Goal: Task Accomplishment & Management: Manage account settings

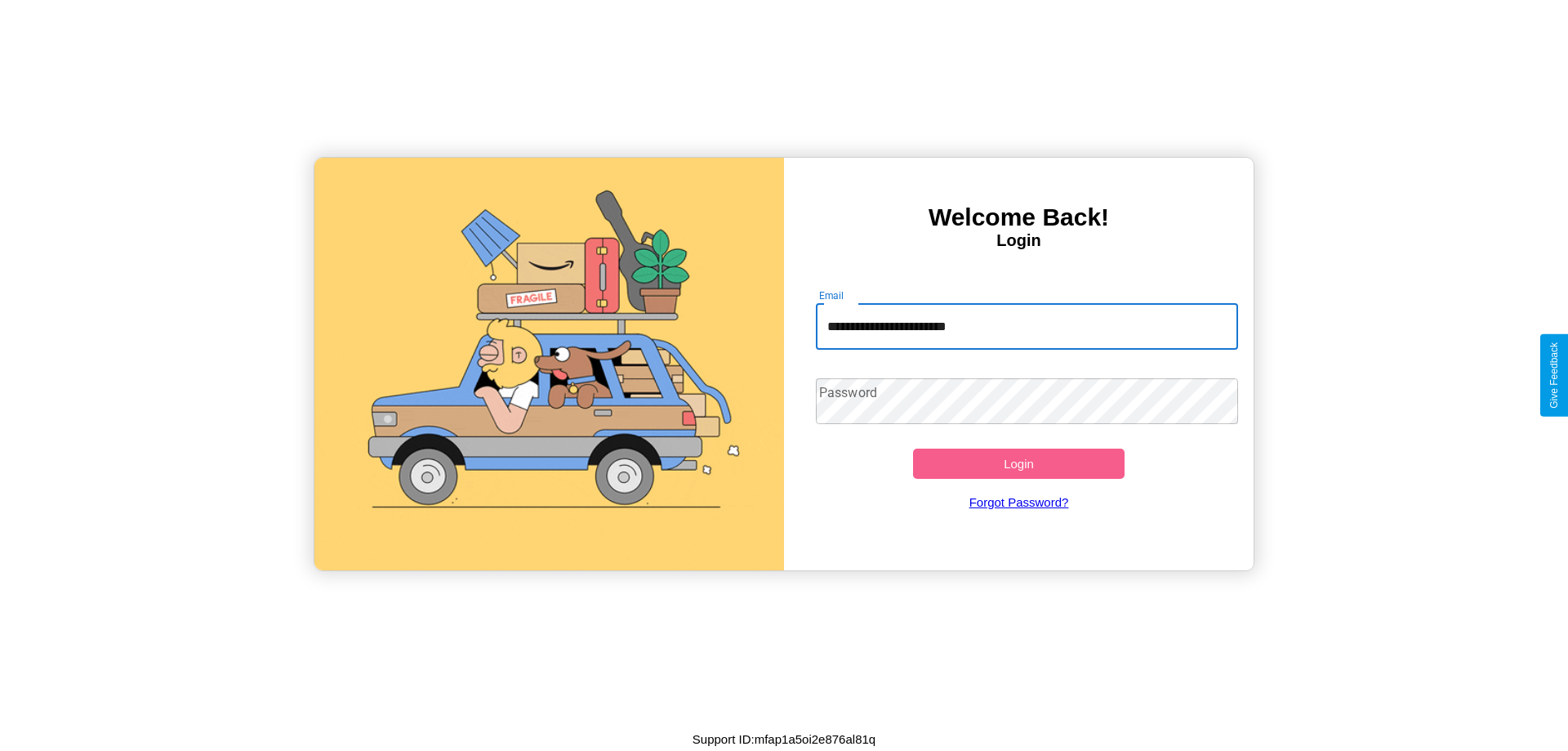
type input "**********"
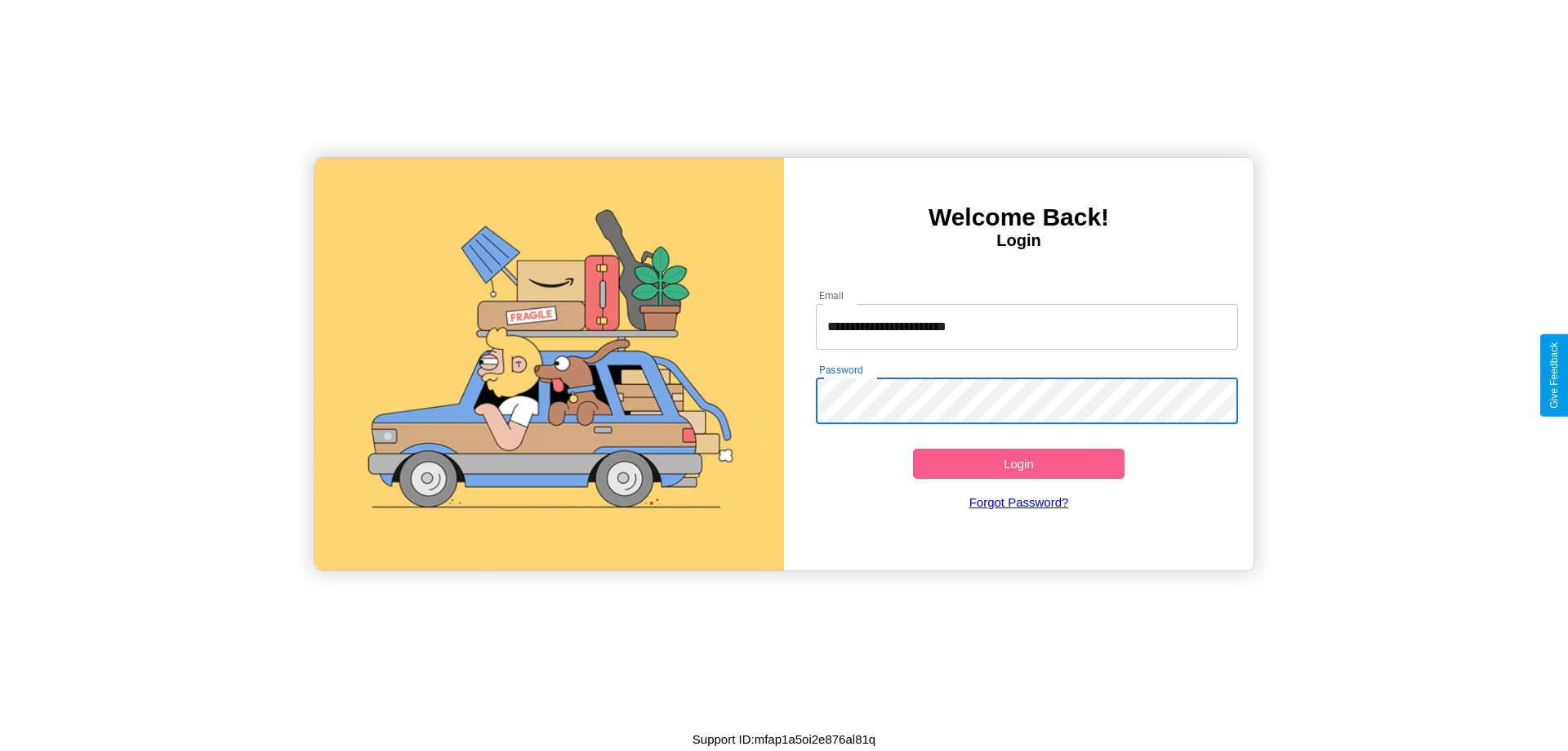
click at [1019, 463] on button "Login" at bounding box center [1019, 464] width 211 height 30
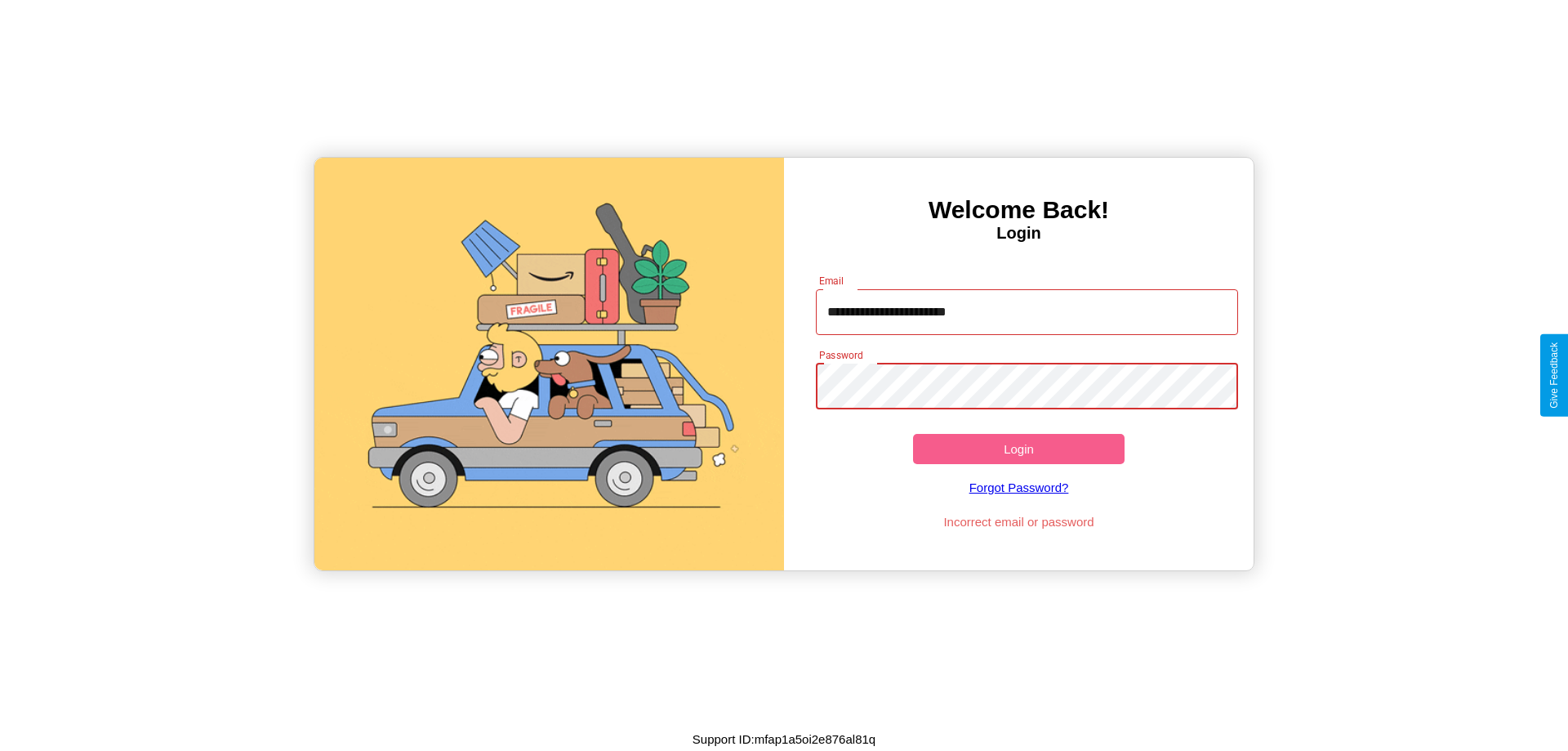
click at [1019, 449] on button "Login" at bounding box center [1019, 449] width 211 height 30
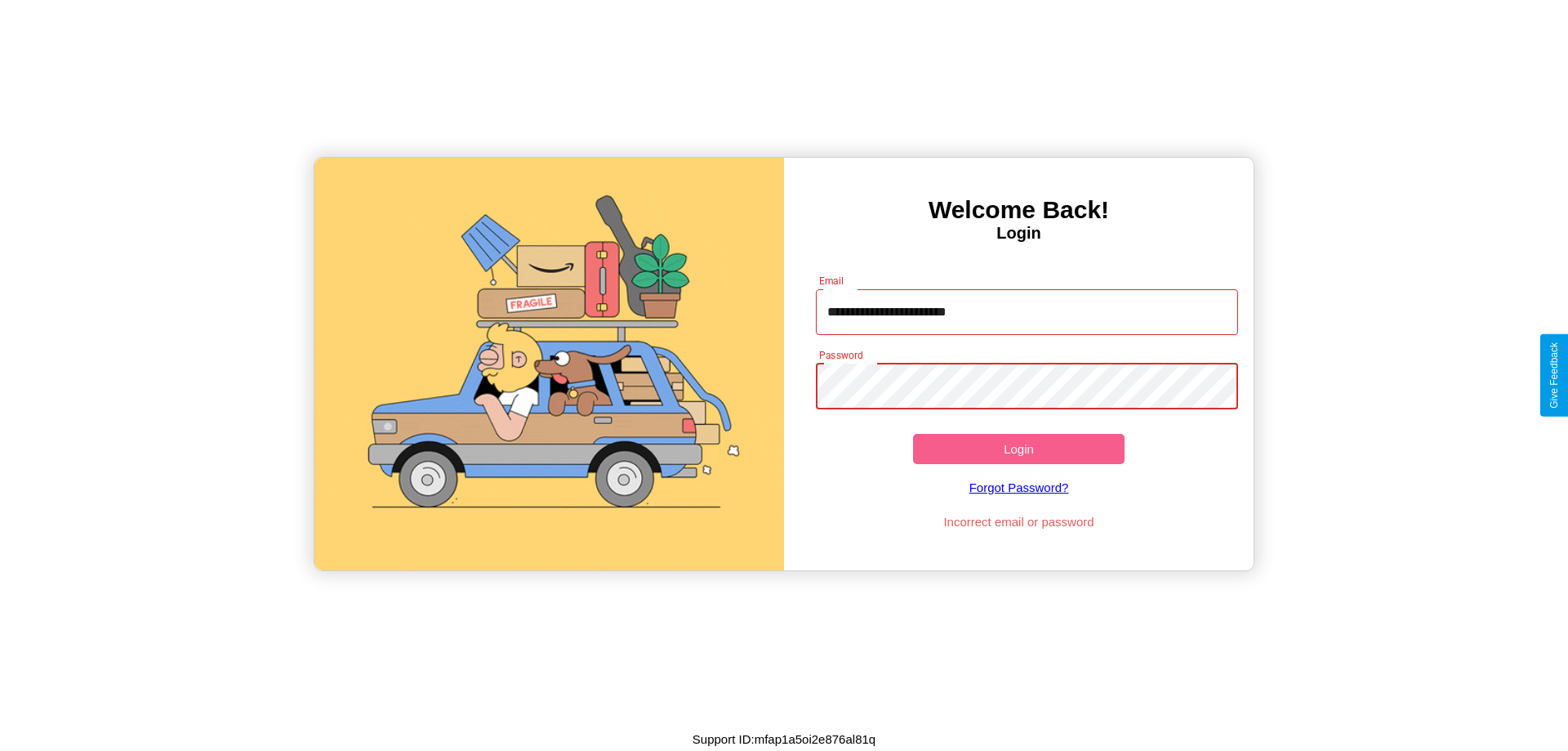
click at [1019, 449] on button "Login" at bounding box center [1019, 449] width 211 height 30
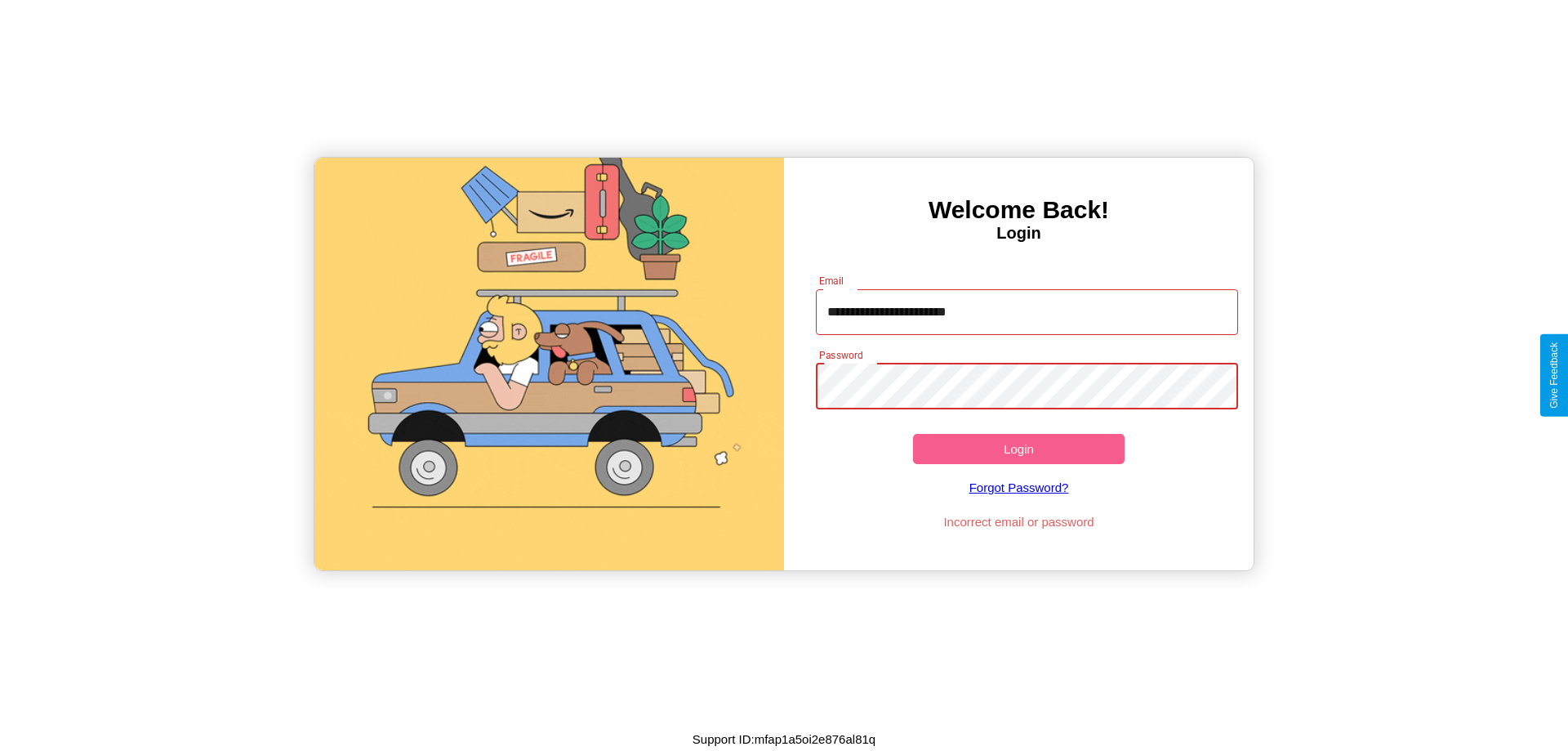
click at [1019, 449] on button "Login" at bounding box center [1019, 449] width 211 height 30
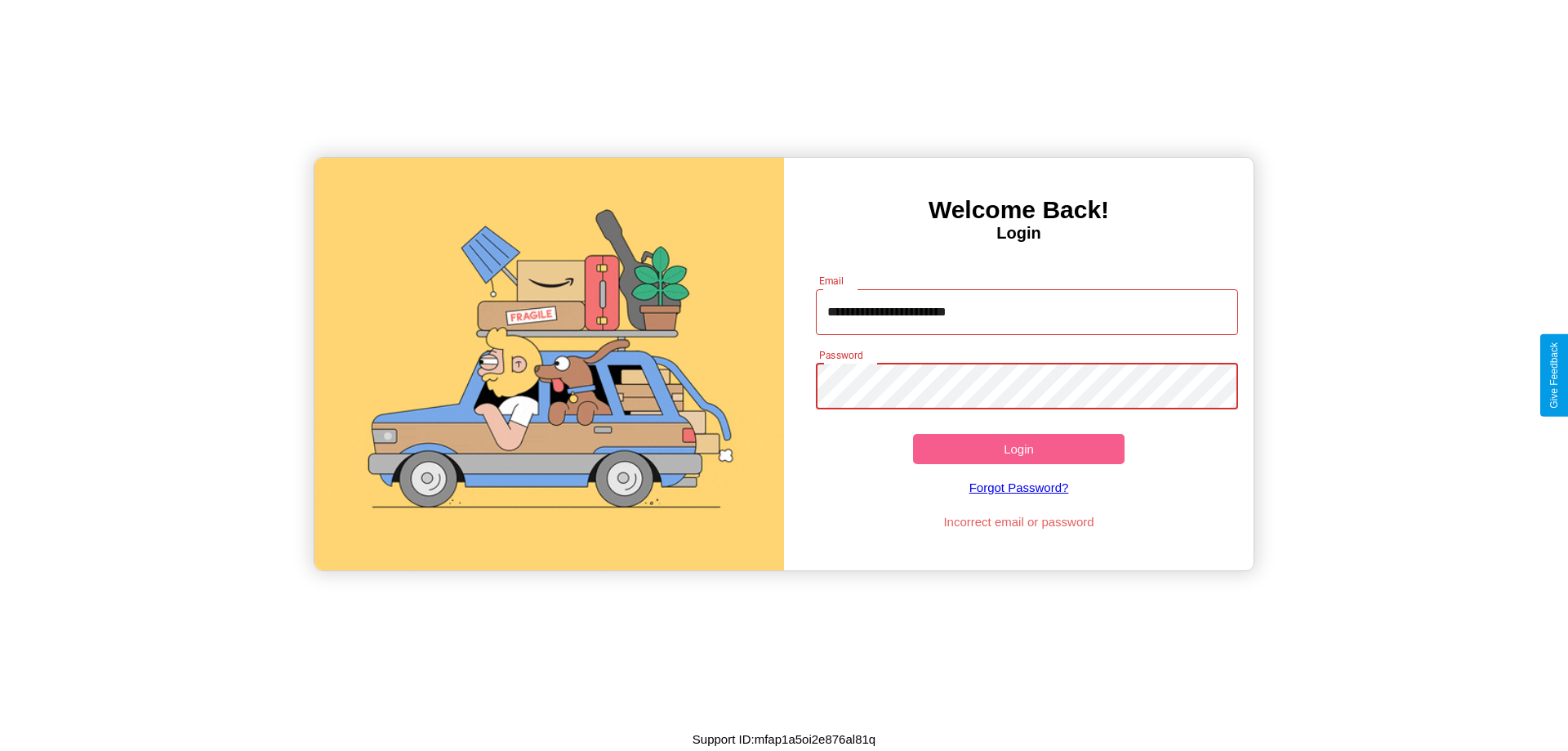
click at [1019, 449] on button "Login" at bounding box center [1019, 449] width 211 height 30
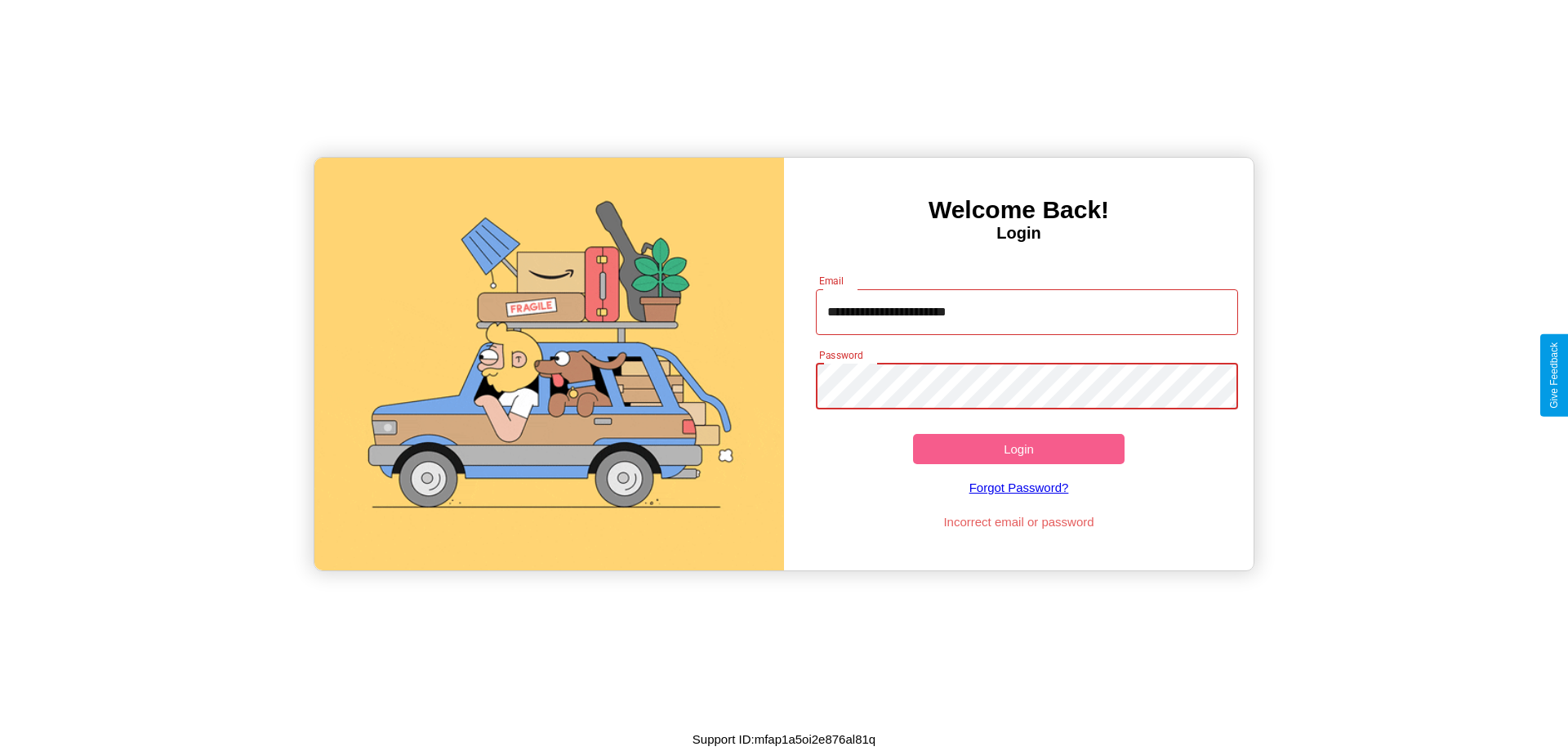
click at [1019, 449] on button "Login" at bounding box center [1019, 449] width 211 height 30
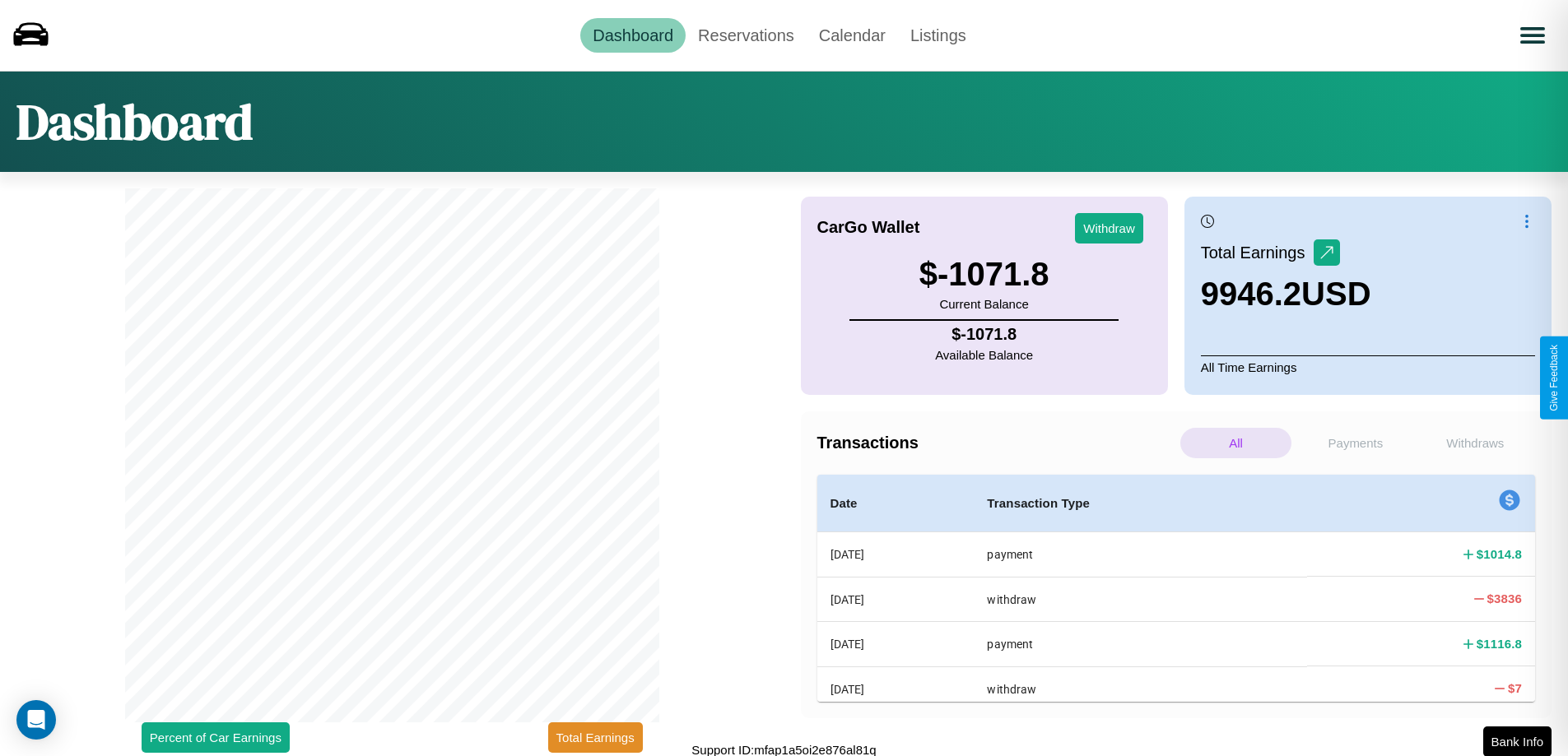
scroll to position [5, 0]
